Goal: Transaction & Acquisition: Purchase product/service

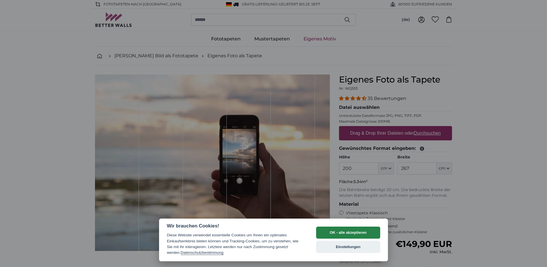
click at [351, 234] on button "OK - alle akzeptieren" at bounding box center [348, 232] width 64 height 12
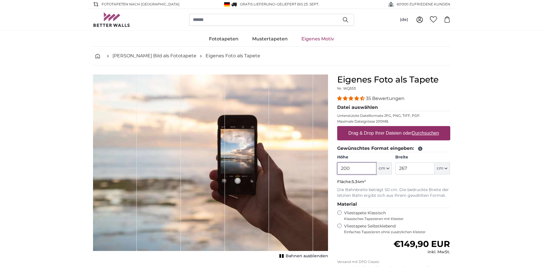
drag, startPoint x: 365, startPoint y: 170, endPoint x: 332, endPoint y: 166, distance: 33.4
click at [332, 169] on product-detail "Abbrechen Bild zuschneiden Bahnen ausblenden Eigenes Foto als Tapete Nr. WQ553 …" at bounding box center [271, 198] width 366 height 267
type input "70"
drag, startPoint x: 418, startPoint y: 168, endPoint x: 382, endPoint y: 168, distance: 35.5
click at [383, 168] on div "Höhe 70 ft cm Centimeter (cm) Inches (inch) Feet (ft. in.) Breite 267 ft cm Cen…" at bounding box center [393, 164] width 113 height 20
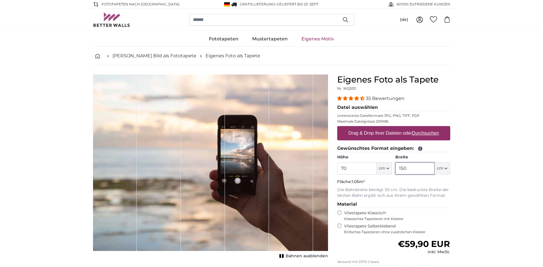
type input "150"
click at [423, 134] on u "Durchsuchen" at bounding box center [425, 132] width 27 height 5
click at [423, 128] on input "Drag & Drop Ihrer Dateien oder Durchsuchen" at bounding box center [393, 127] width 113 height 2
type input "**********"
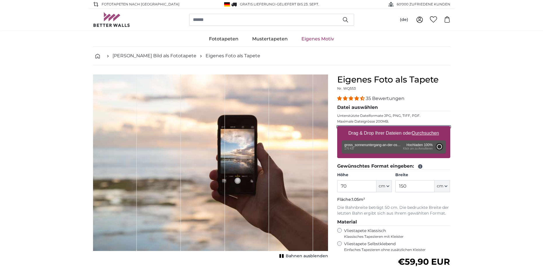
type input "61"
type input "81.1"
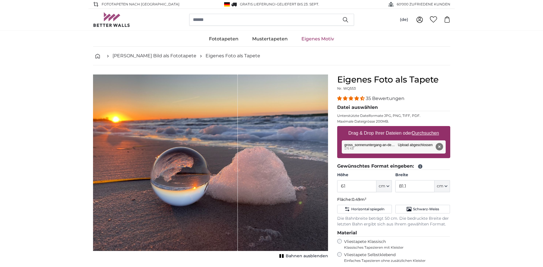
drag, startPoint x: 261, startPoint y: 190, endPoint x: 215, endPoint y: 186, distance: 47.1
click at [215, 186] on div "1 of 1" at bounding box center [210, 162] width 235 height 176
drag, startPoint x: 188, startPoint y: 184, endPoint x: 231, endPoint y: 179, distance: 43.8
click at [231, 179] on div "1 of 1" at bounding box center [165, 162] width 145 height 176
drag, startPoint x: 238, startPoint y: 176, endPoint x: 201, endPoint y: 174, distance: 36.4
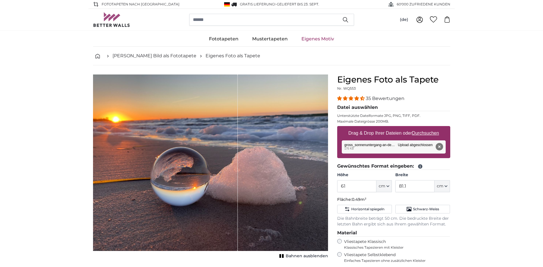
click at [201, 174] on div "1 of 1" at bounding box center [210, 162] width 235 height 176
drag, startPoint x: 361, startPoint y: 189, endPoint x: 358, endPoint y: 188, distance: 3.2
click at [358, 189] on input "61" at bounding box center [356, 186] width 39 height 12
drag, startPoint x: 356, startPoint y: 187, endPoint x: 329, endPoint y: 184, distance: 27.1
click at [329, 185] on product-detail "Abbrechen Bild zuschneiden Bahnen ausblenden Eigenes Foto als Tapete Nr. WQ553 …" at bounding box center [271, 212] width 366 height 295
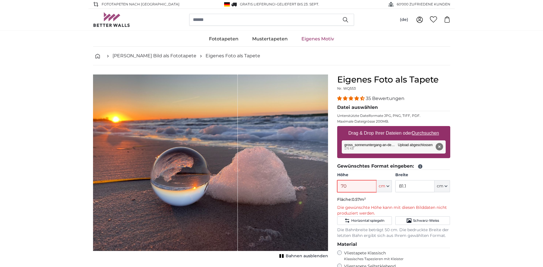
type input "7"
type input "150"
click at [413, 184] on input "81.1" at bounding box center [414, 186] width 39 height 12
drag, startPoint x: 413, startPoint y: 186, endPoint x: 388, endPoint y: 188, distance: 24.4
click at [388, 188] on div "Höhe 150 ft cm Centimeter (cm) Inches (inch) Feet (ft. in.) Breite 81.1 ft cm C…" at bounding box center [393, 182] width 113 height 20
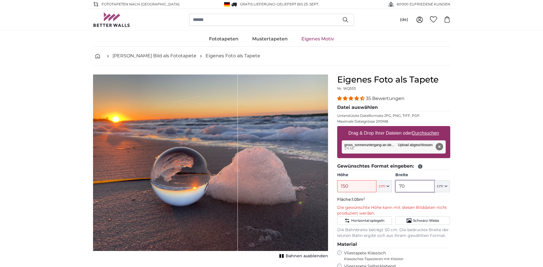
type input "70"
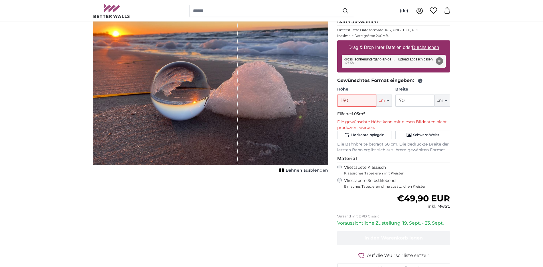
scroll to position [86, 0]
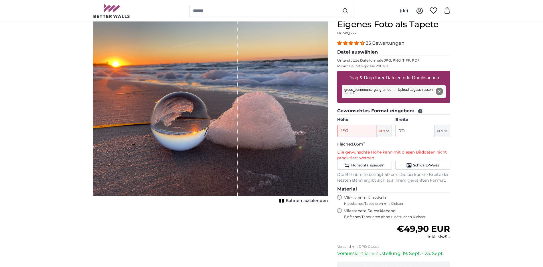
scroll to position [29, 0]
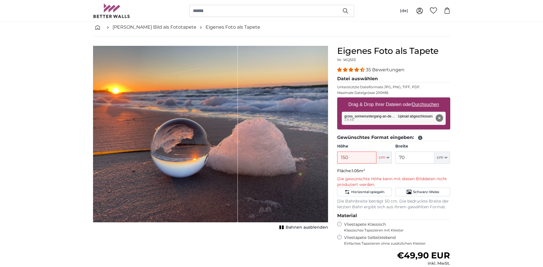
click at [250, 178] on div "1 of 1" at bounding box center [210, 134] width 235 height 176
drag, startPoint x: 237, startPoint y: 173, endPoint x: 200, endPoint y: 178, distance: 37.4
click at [187, 176] on div "1 of 1" at bounding box center [165, 134] width 145 height 176
click at [385, 159] on span "cm" at bounding box center [381, 157] width 7 height 6
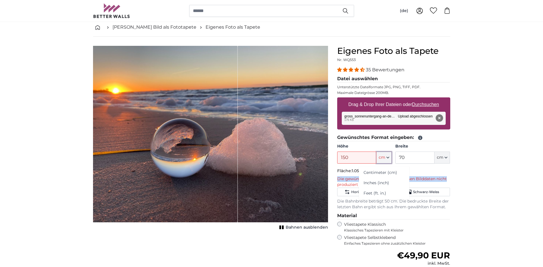
click at [385, 159] on span "cm" at bounding box center [381, 157] width 7 height 6
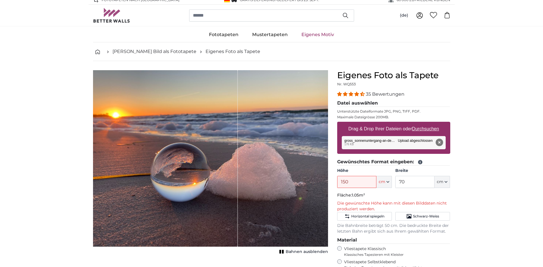
scroll to position [0, 0]
